Goal: Use online tool/utility: Utilize a website feature to perform a specific function

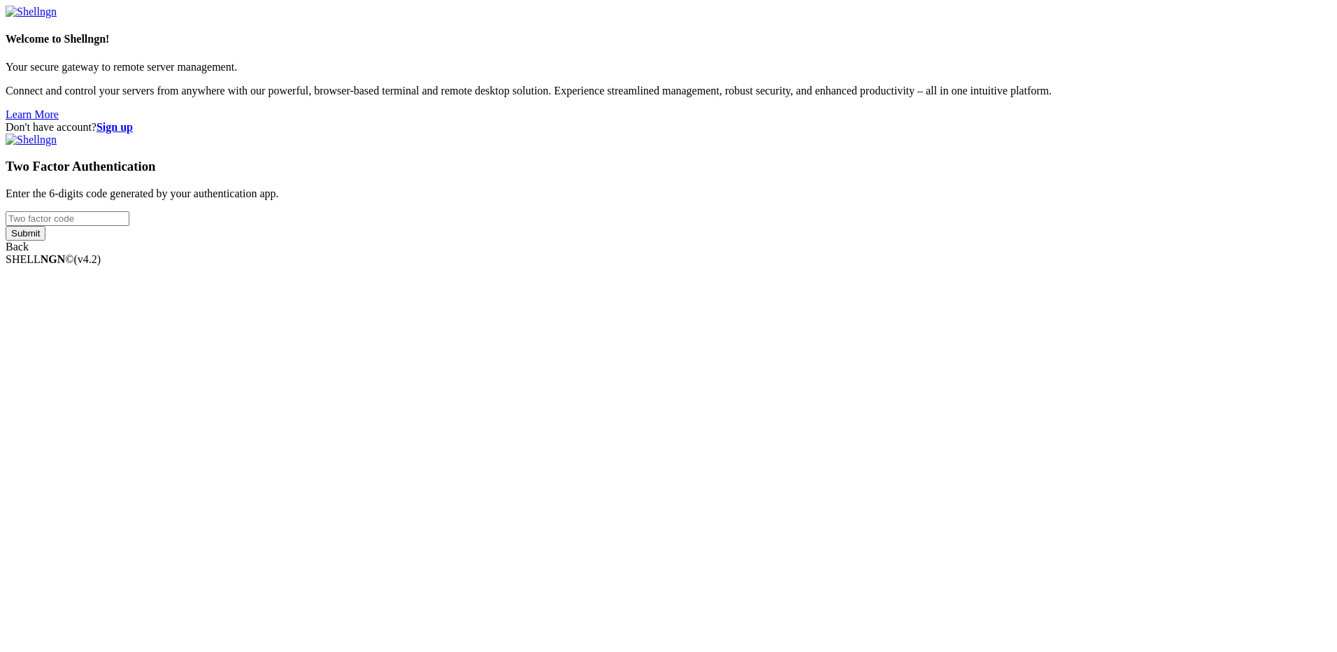
click at [129, 226] on input "number" at bounding box center [68, 218] width 124 height 15
type input "456241"
click at [6, 226] on input "Submit" at bounding box center [26, 233] width 40 height 15
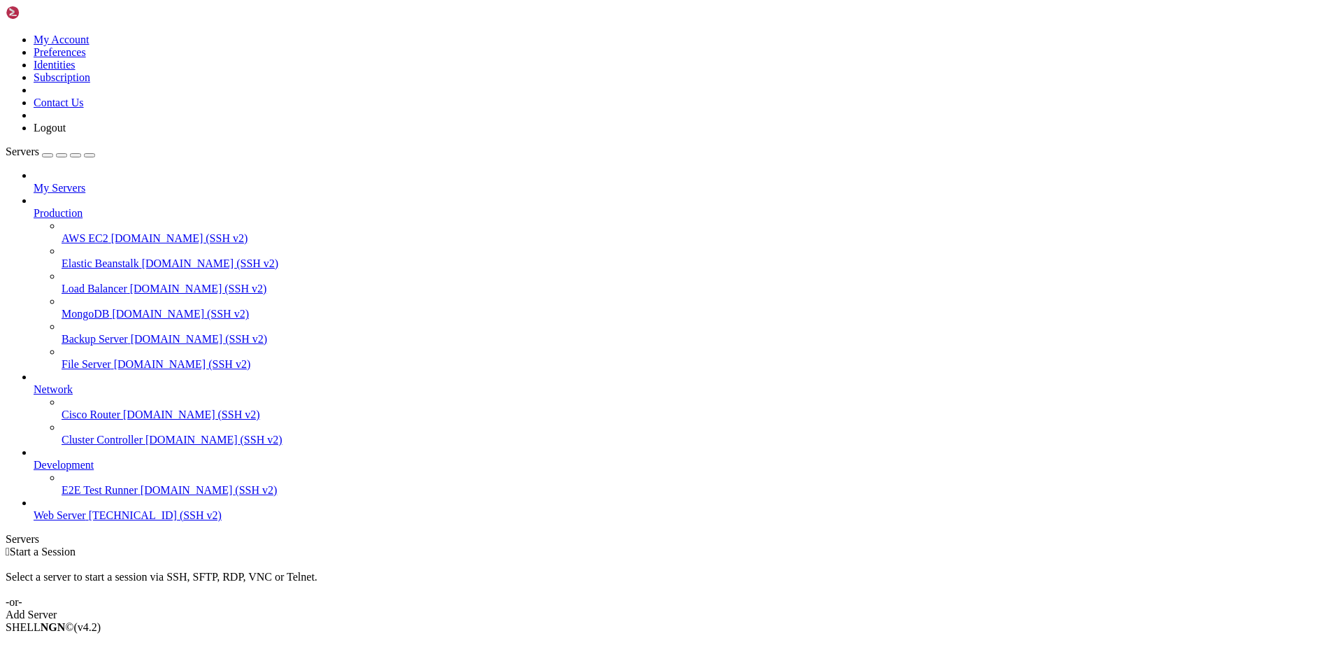
click at [95, 521] on span "[TECHNICAL_ID] (SSH v2)" at bounding box center [155, 515] width 133 height 12
drag, startPoint x: 115, startPoint y: 927, endPoint x: 175, endPoint y: 870, distance: 82.1
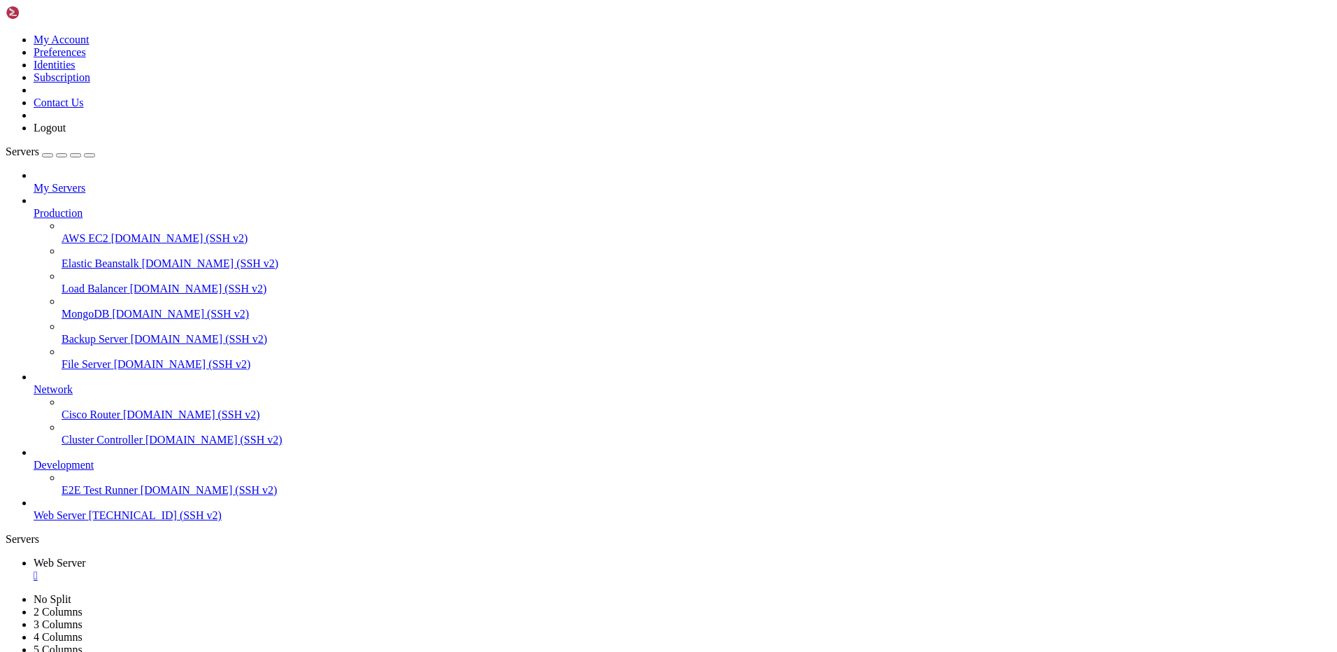
scroll to position [1175, 0]
